Goal: Navigation & Orientation: Find specific page/section

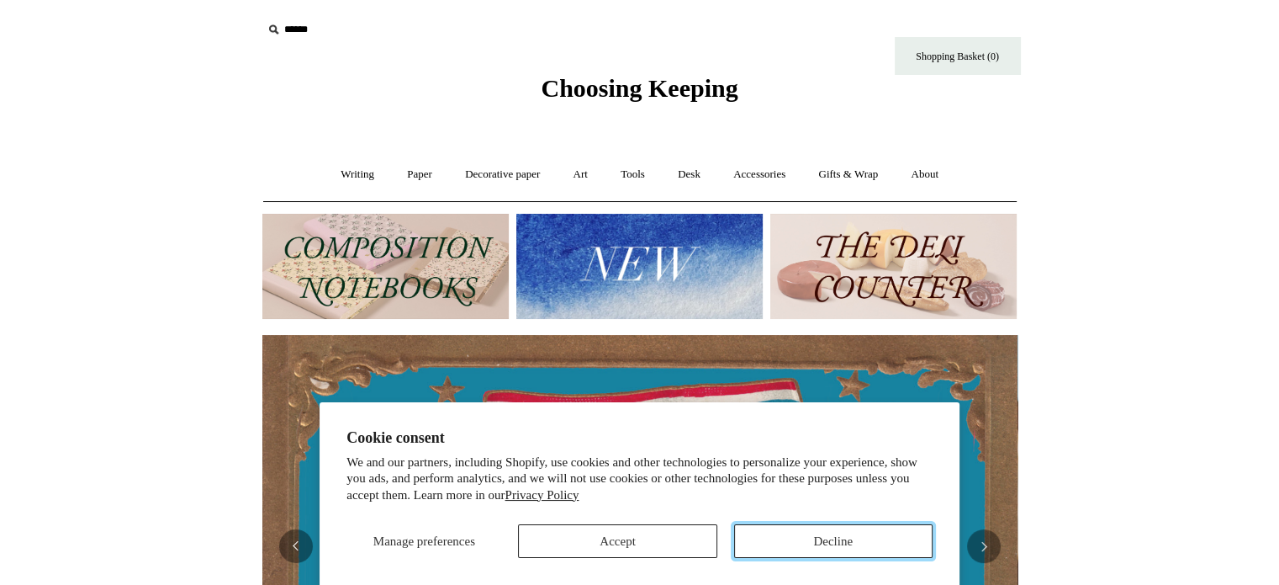
click at [775, 557] on button "Decline" at bounding box center [833, 541] width 198 height 34
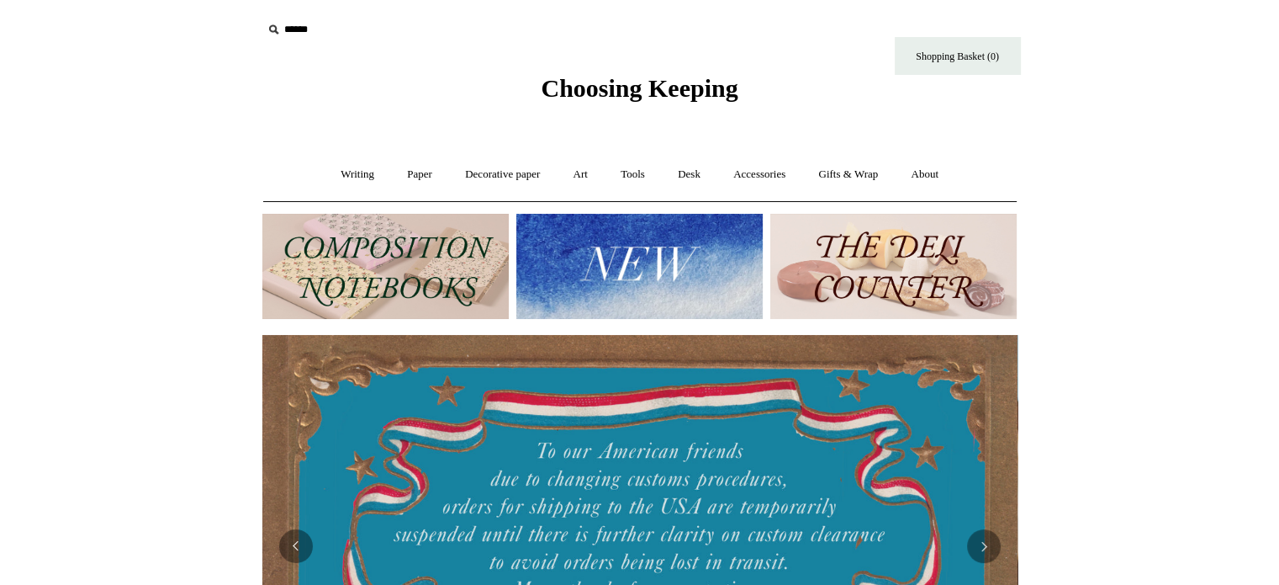
click at [871, 302] on img at bounding box center [893, 266] width 246 height 105
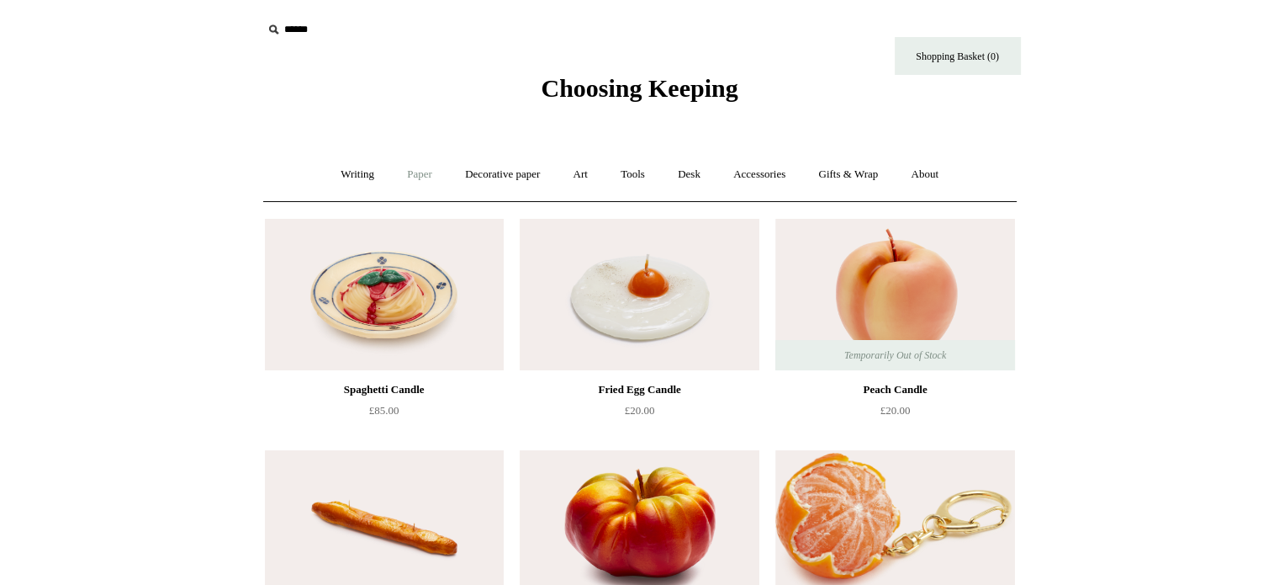
click at [423, 175] on link "Paper +" at bounding box center [420, 174] width 56 height 45
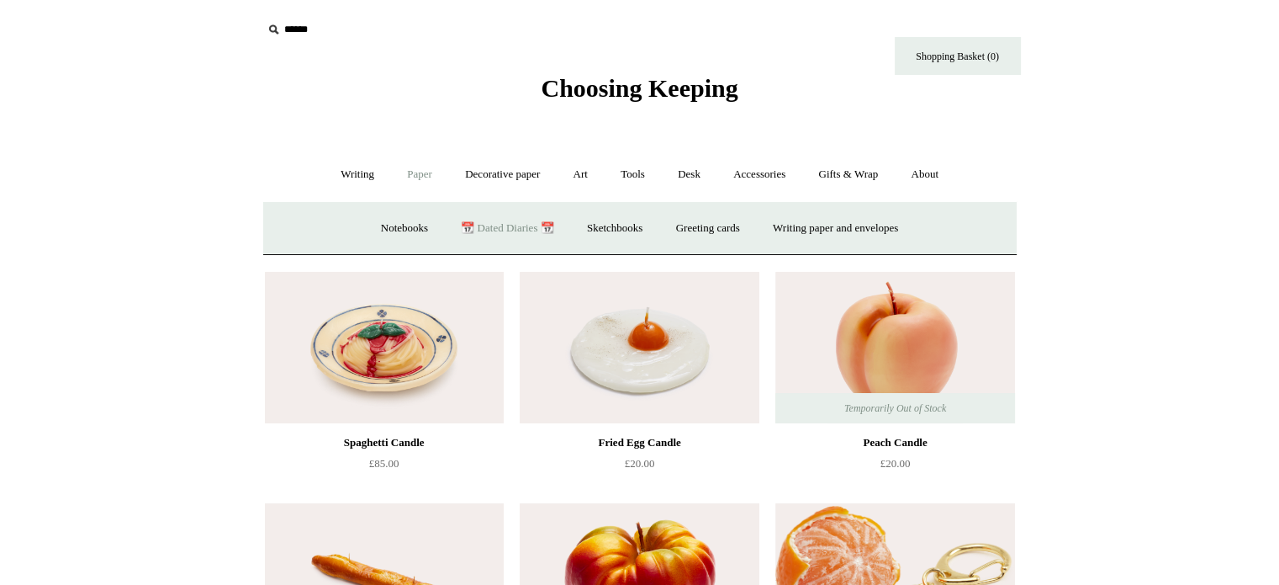
click at [515, 231] on link "📆 Dated Diaries 📆" at bounding box center [507, 228] width 123 height 45
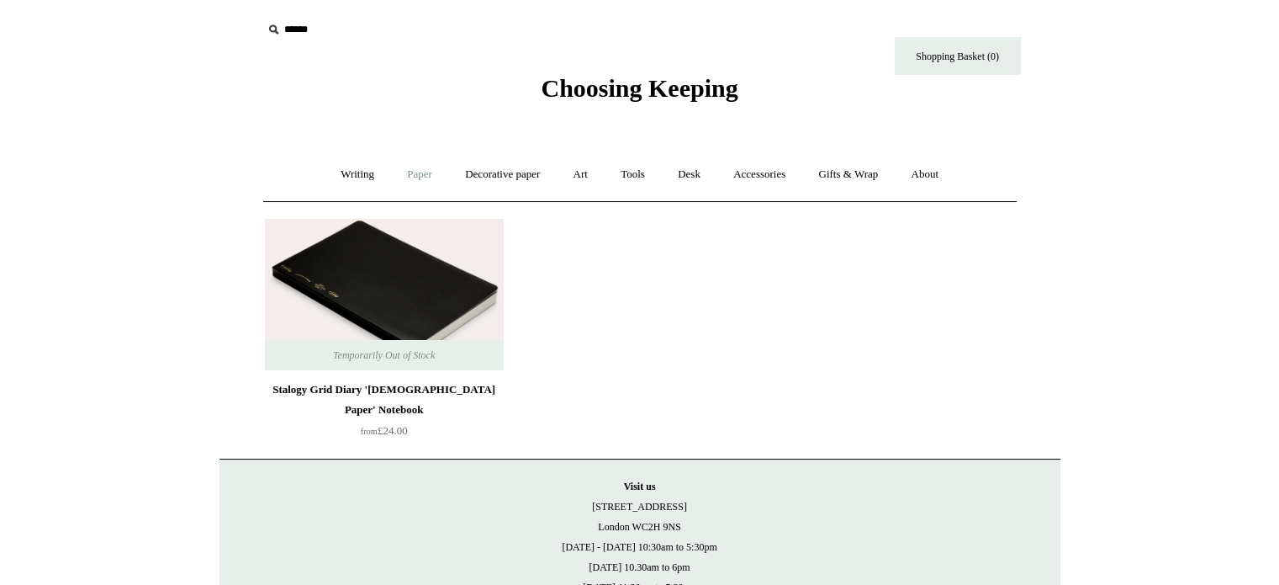
click at [406, 171] on link "Paper +" at bounding box center [420, 174] width 56 height 45
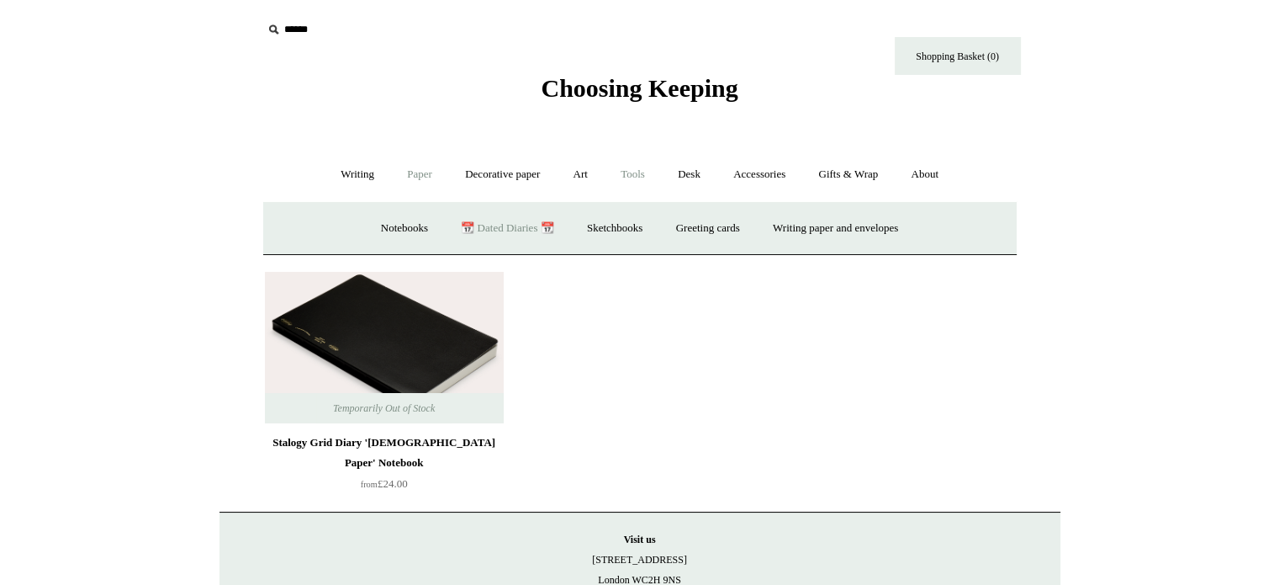
click at [635, 171] on link "Tools +" at bounding box center [633, 174] width 55 height 45
click at [764, 180] on link "Accessories +" at bounding box center [759, 174] width 82 height 45
click at [403, 169] on link "Paper +" at bounding box center [420, 174] width 56 height 45
click at [339, 178] on link "Writing +" at bounding box center [357, 174] width 64 height 45
click at [397, 181] on link "Paper +" at bounding box center [420, 174] width 56 height 45
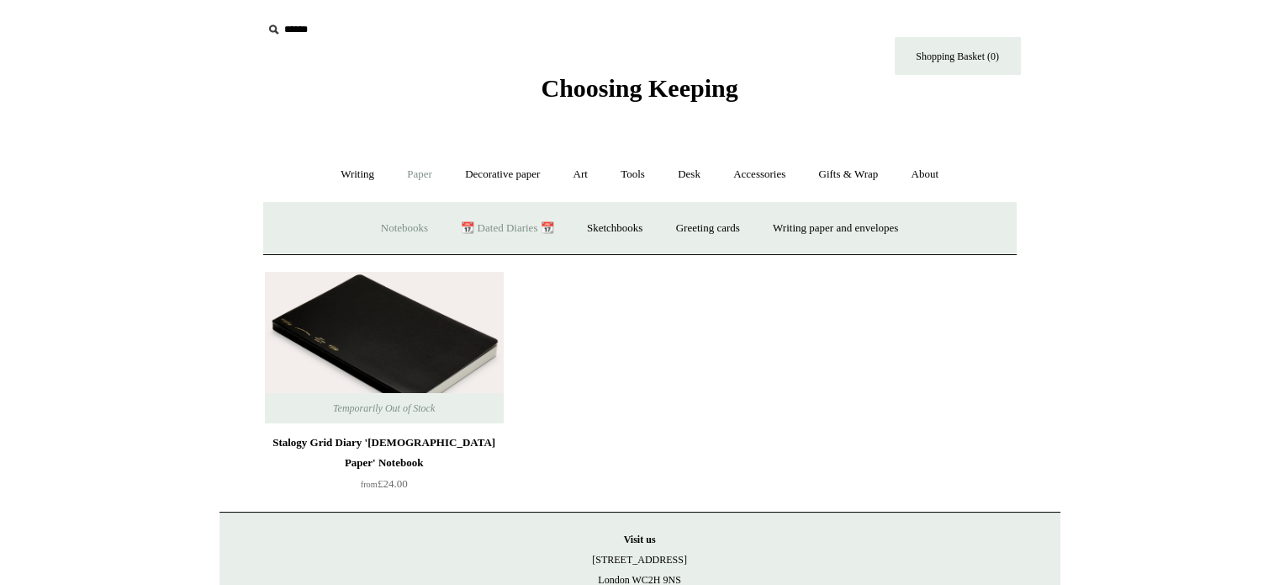
click at [400, 229] on link "Notebooks +" at bounding box center [404, 228] width 77 height 45
